Goal: Transaction & Acquisition: Obtain resource

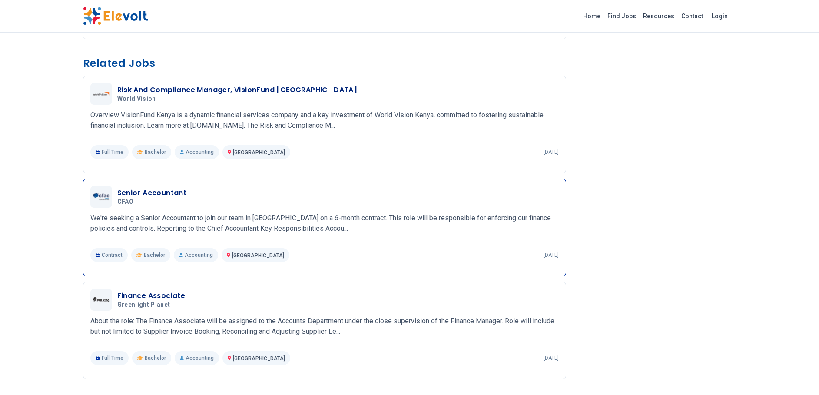
scroll to position [565, 0]
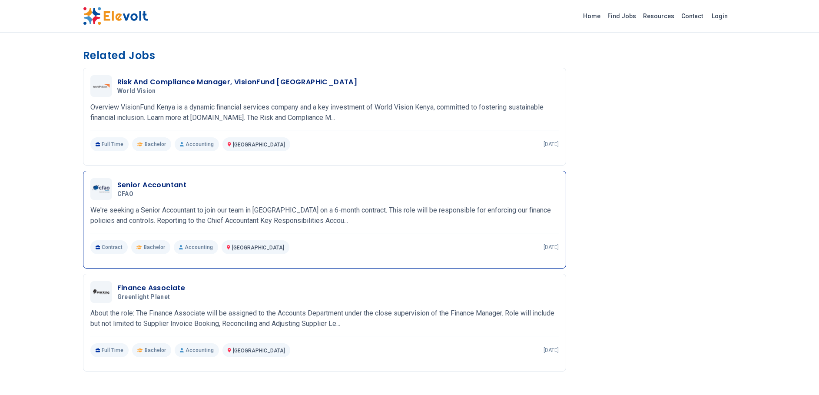
click at [136, 184] on h3 "Senior Accountant" at bounding box center [152, 185] width 70 height 10
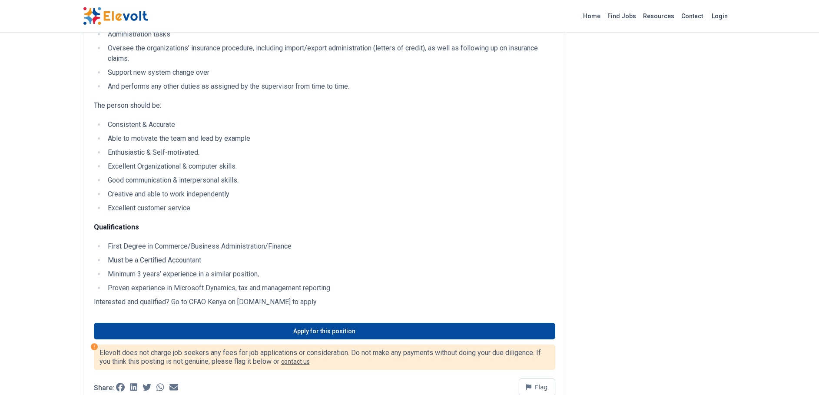
scroll to position [521, 0]
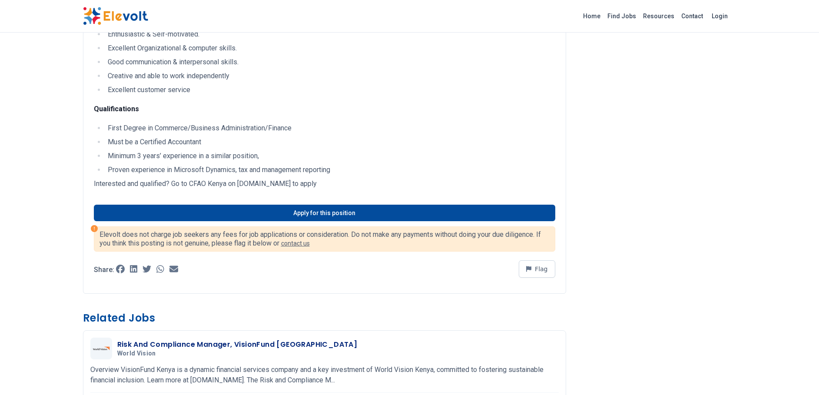
drag, startPoint x: 352, startPoint y: 172, endPoint x: 242, endPoint y: 171, distance: 109.5
click at [242, 179] on p "Interested and qualified? Go to CFAO Kenya on cfaocareers.talent-soft.com to ap…" at bounding box center [324, 184] width 461 height 10
copy p "faocareers.talent-soft.com to apply"
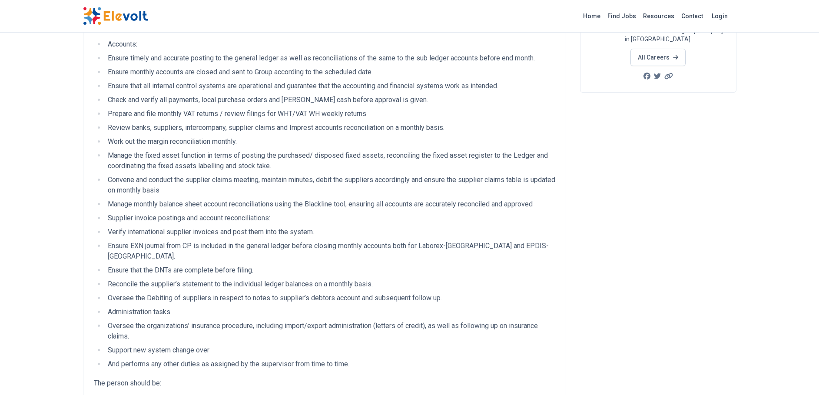
scroll to position [130, 0]
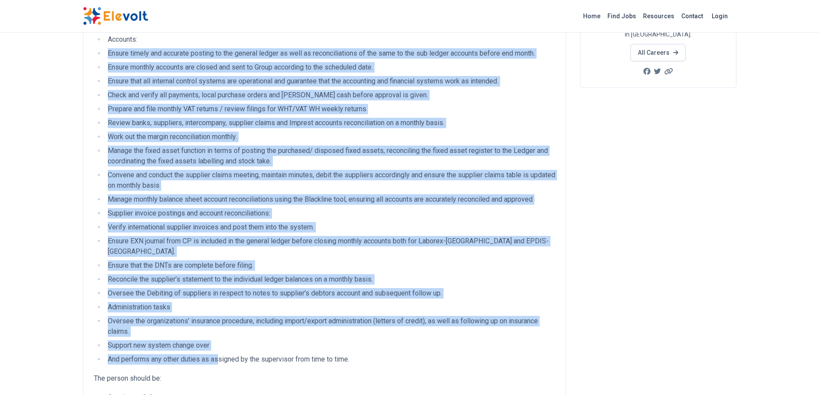
drag, startPoint x: 106, startPoint y: 53, endPoint x: 219, endPoint y: 342, distance: 310.2
click at [219, 342] on ul "Accounts: Ensure timely and accurate posting to the general ledger as well as r…" at bounding box center [324, 199] width 461 height 330
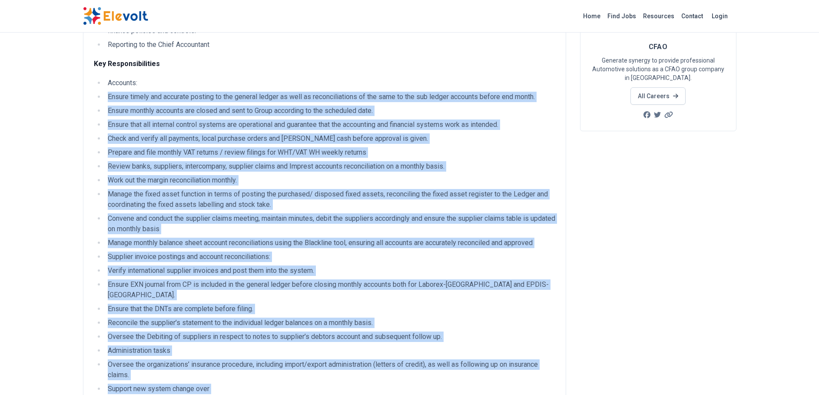
scroll to position [0, 0]
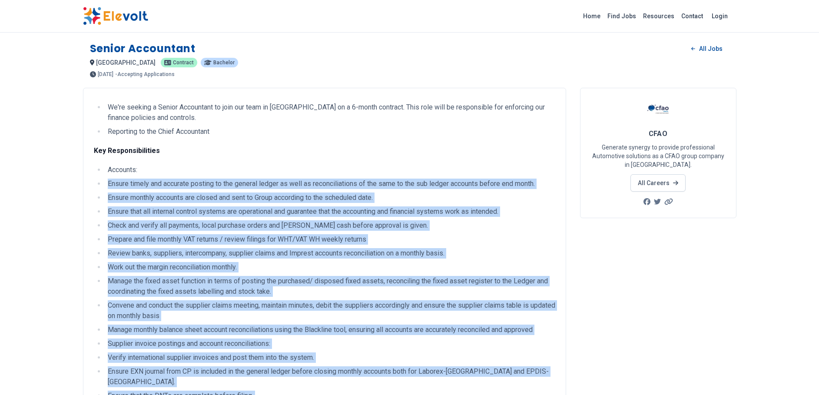
copy ul "Ensure timely and accurate posting to the general ledger as well as reconciliat…"
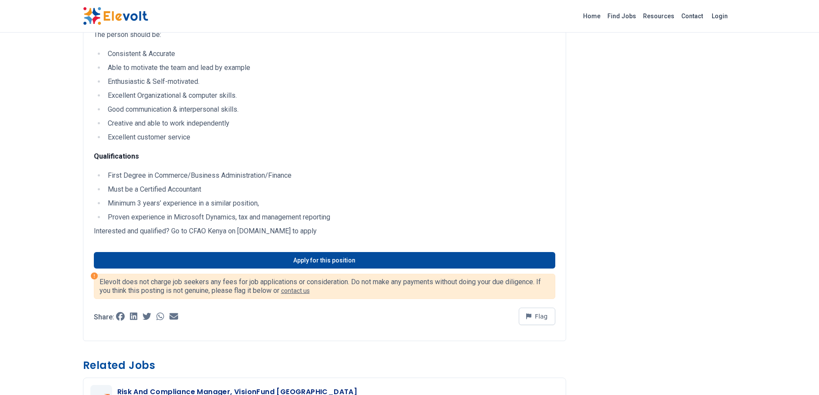
scroll to position [391, 0]
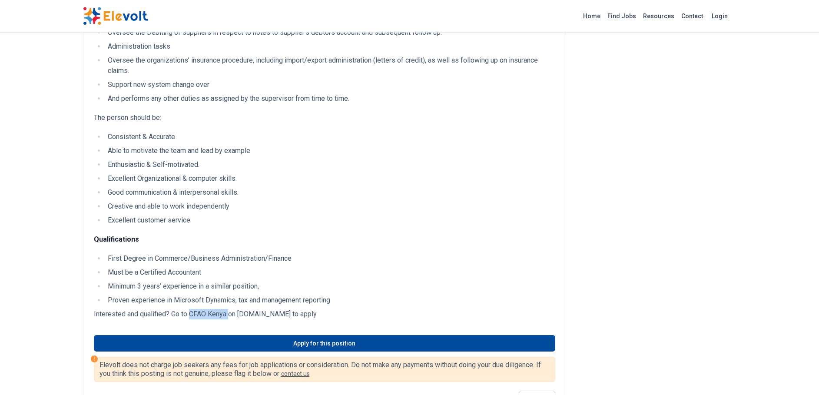
drag, startPoint x: 189, startPoint y: 302, endPoint x: 228, endPoint y: 306, distance: 39.3
click at [228, 309] on p "Interested and qualified? Go to CFAO Kenya on cfaocareers.talent-soft.com to ap…" at bounding box center [324, 314] width 461 height 10
copy p "CFAO Kenya"
